Goal: Find specific page/section: Find specific page/section

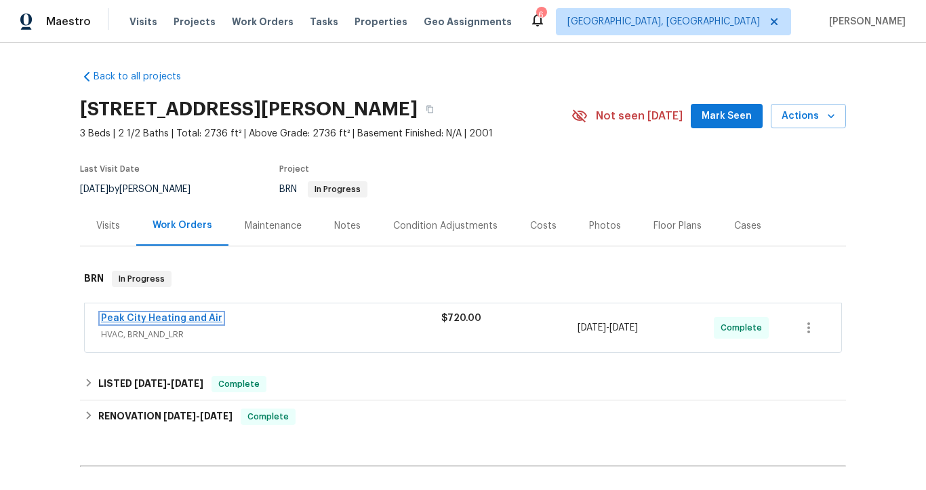
click at [200, 319] on link "Peak City Heating and Air" at bounding box center [161, 317] width 121 height 9
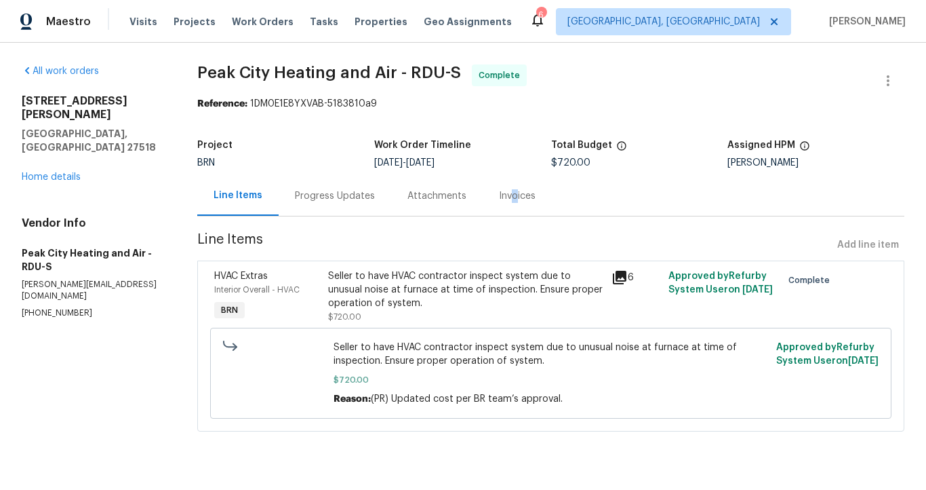
click at [507, 191] on div "Invoices" at bounding box center [517, 196] width 37 height 14
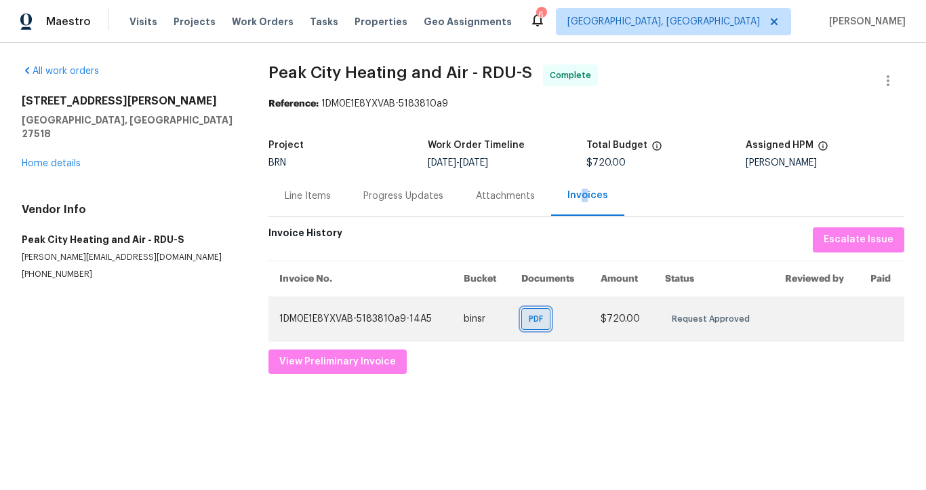
click at [542, 320] on span "PDF" at bounding box center [539, 319] width 20 height 14
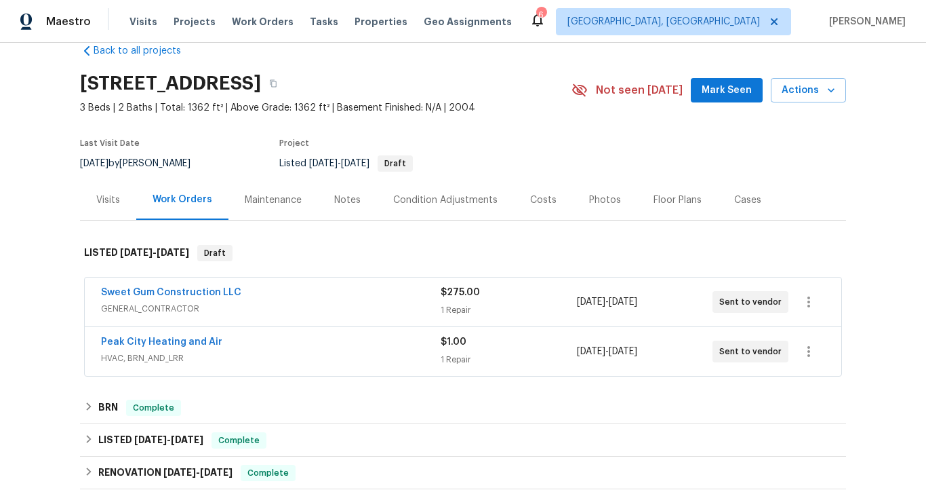
scroll to position [28, 0]
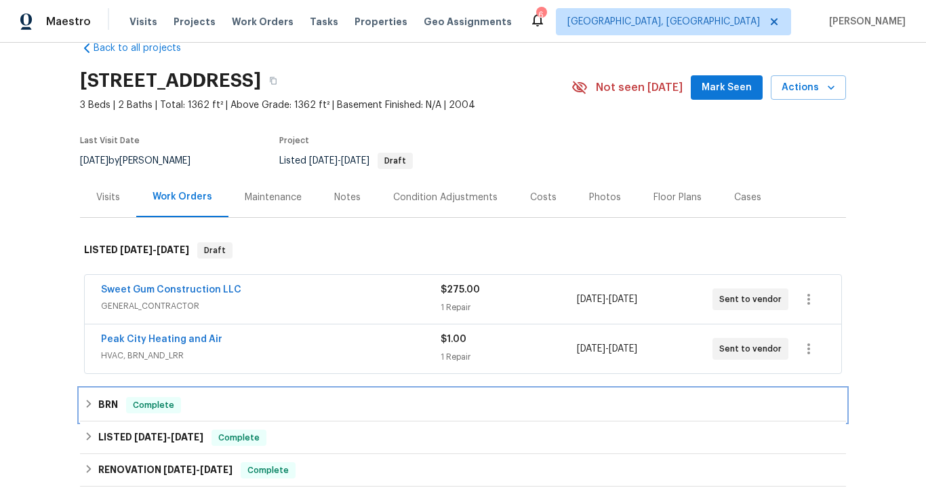
click at [120, 398] on div "BRN Complete" at bounding box center [463, 405] width 758 height 16
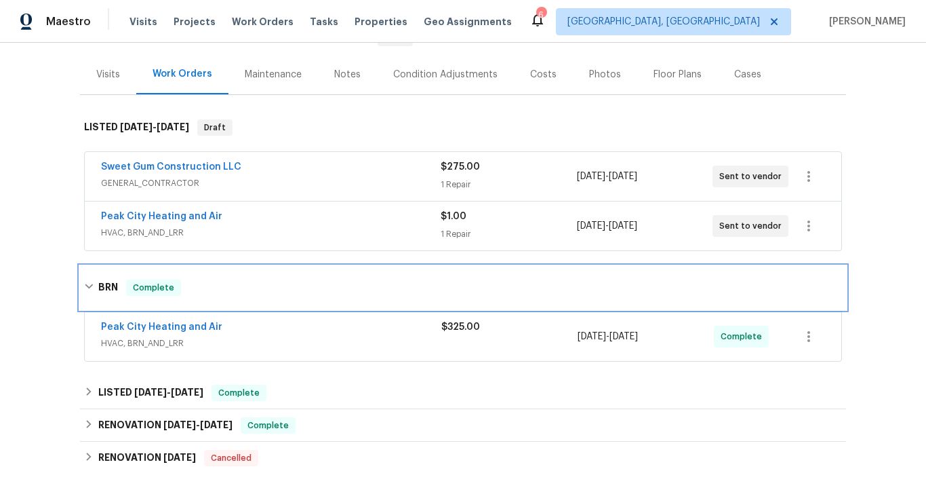
scroll to position [200, 0]
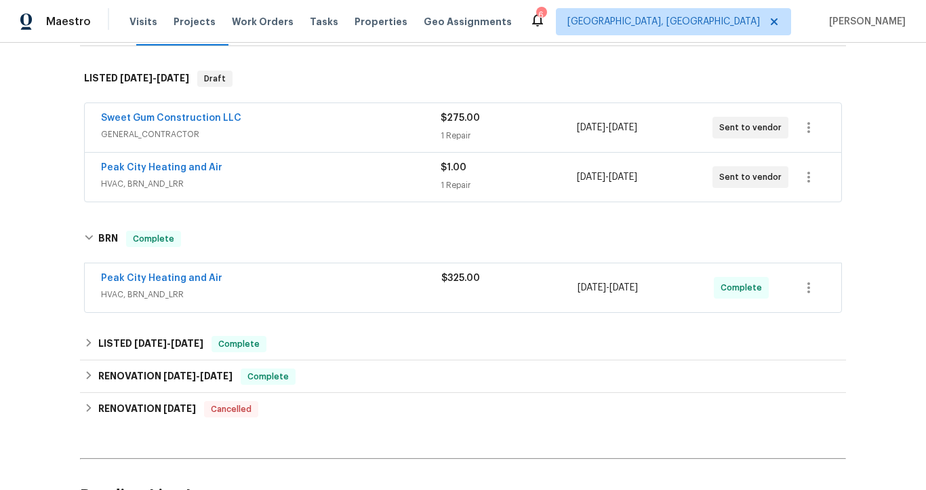
click at [302, 299] on span "HVAC, BRN_AND_LRR" at bounding box center [271, 294] width 340 height 14
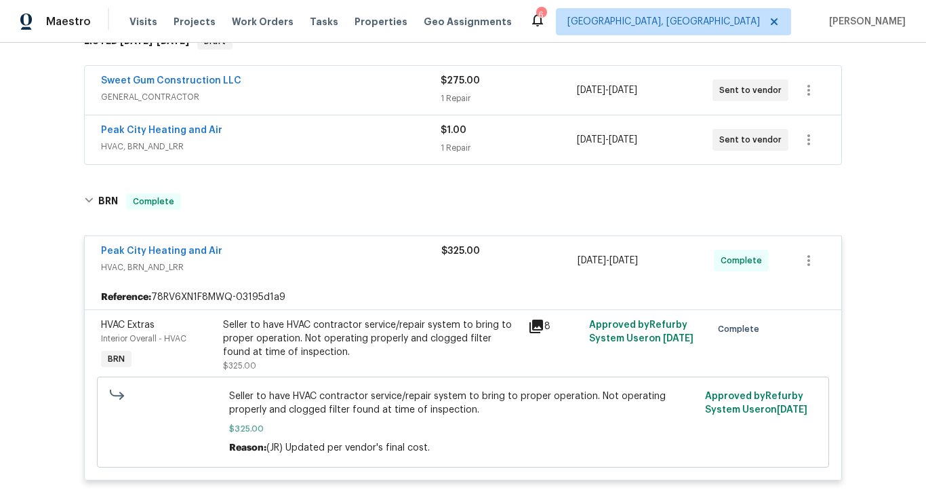
scroll to position [236, 0]
click at [195, 258] on span "Peak City Heating and Air" at bounding box center [161, 252] width 121 height 14
